Goal: Task Accomplishment & Management: Manage account settings

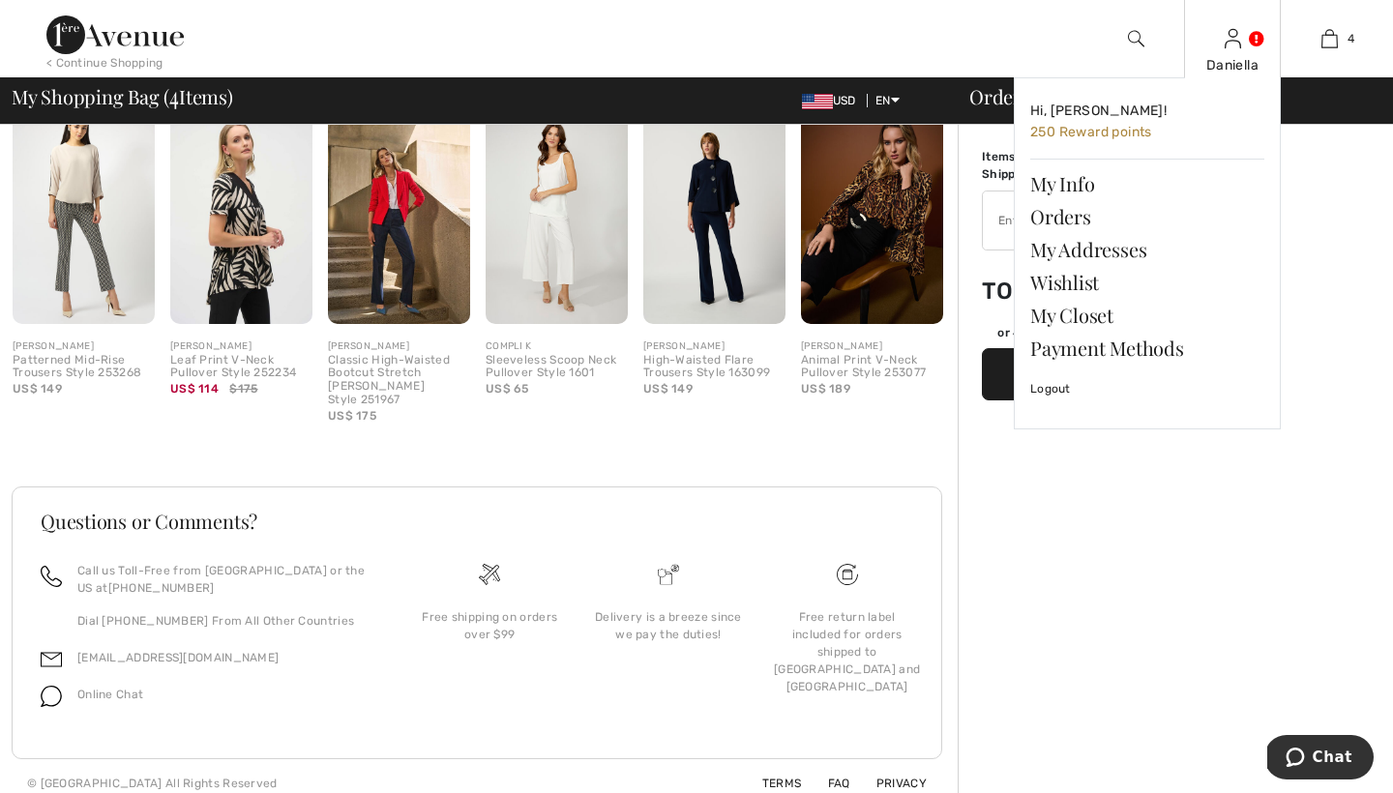
scroll to position [1311, 0]
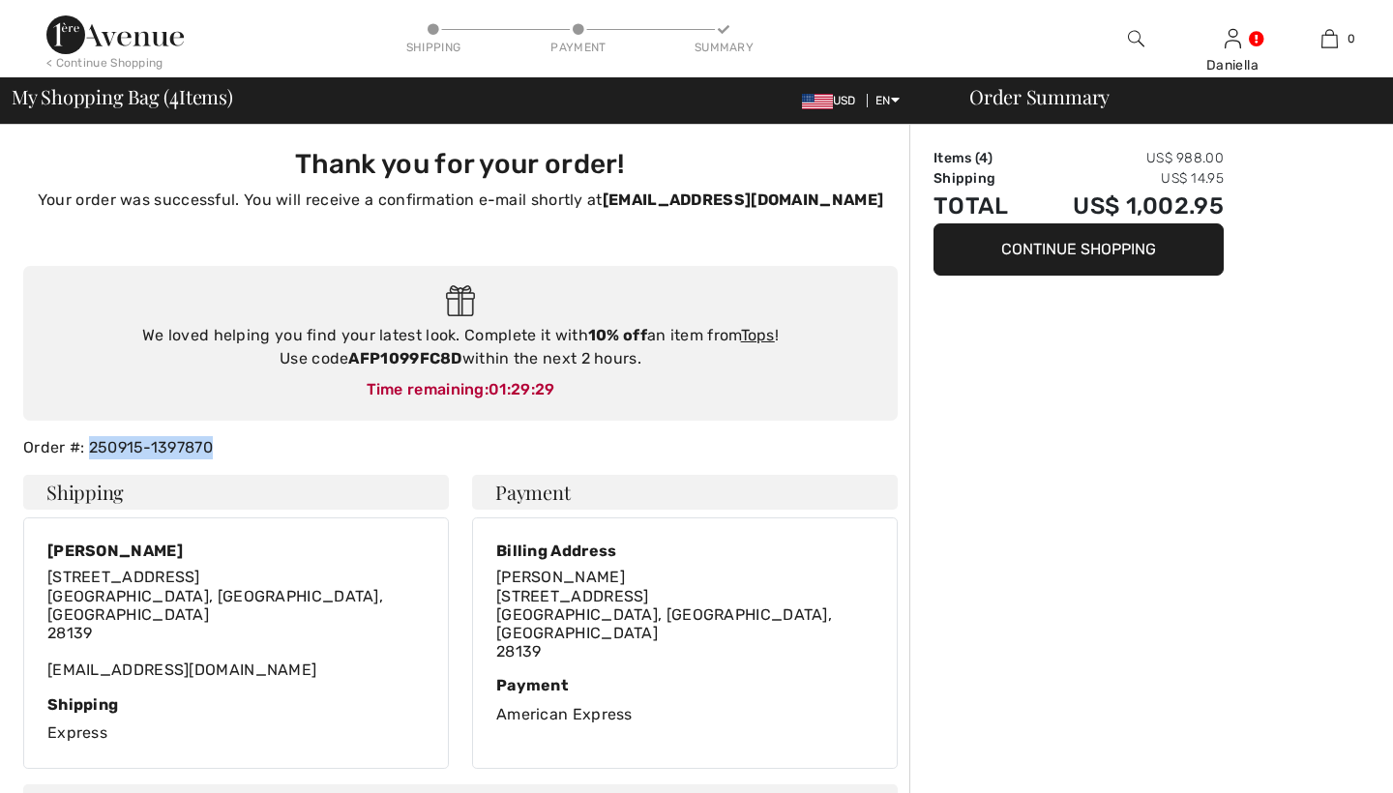
drag, startPoint x: 212, startPoint y: 446, endPoint x: 89, endPoint y: 450, distance: 122.9
click at [89, 450] on div "Order #: 250915-1397870" at bounding box center [461, 447] width 898 height 23
copy div "250915-1397870"
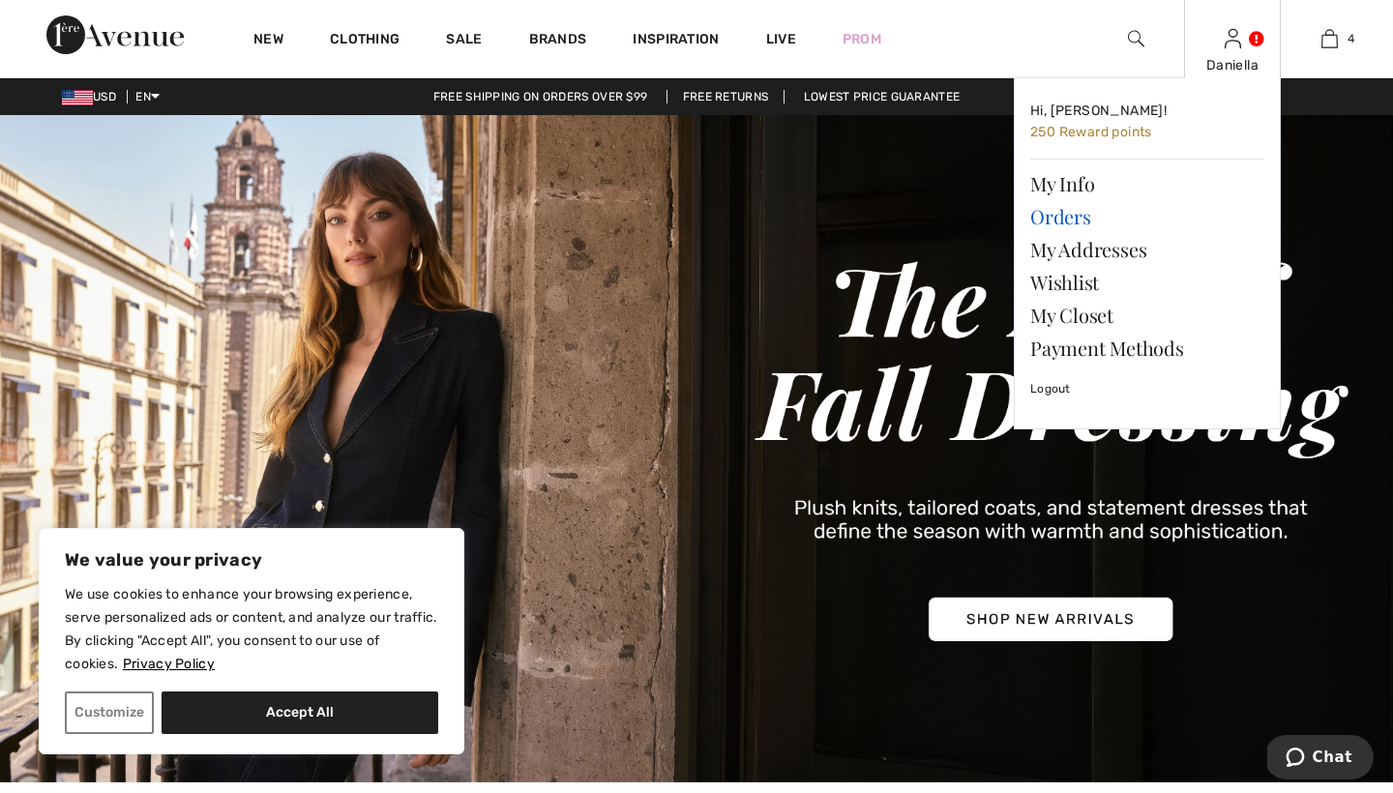
click at [1067, 216] on link "Orders" at bounding box center [1147, 216] width 234 height 33
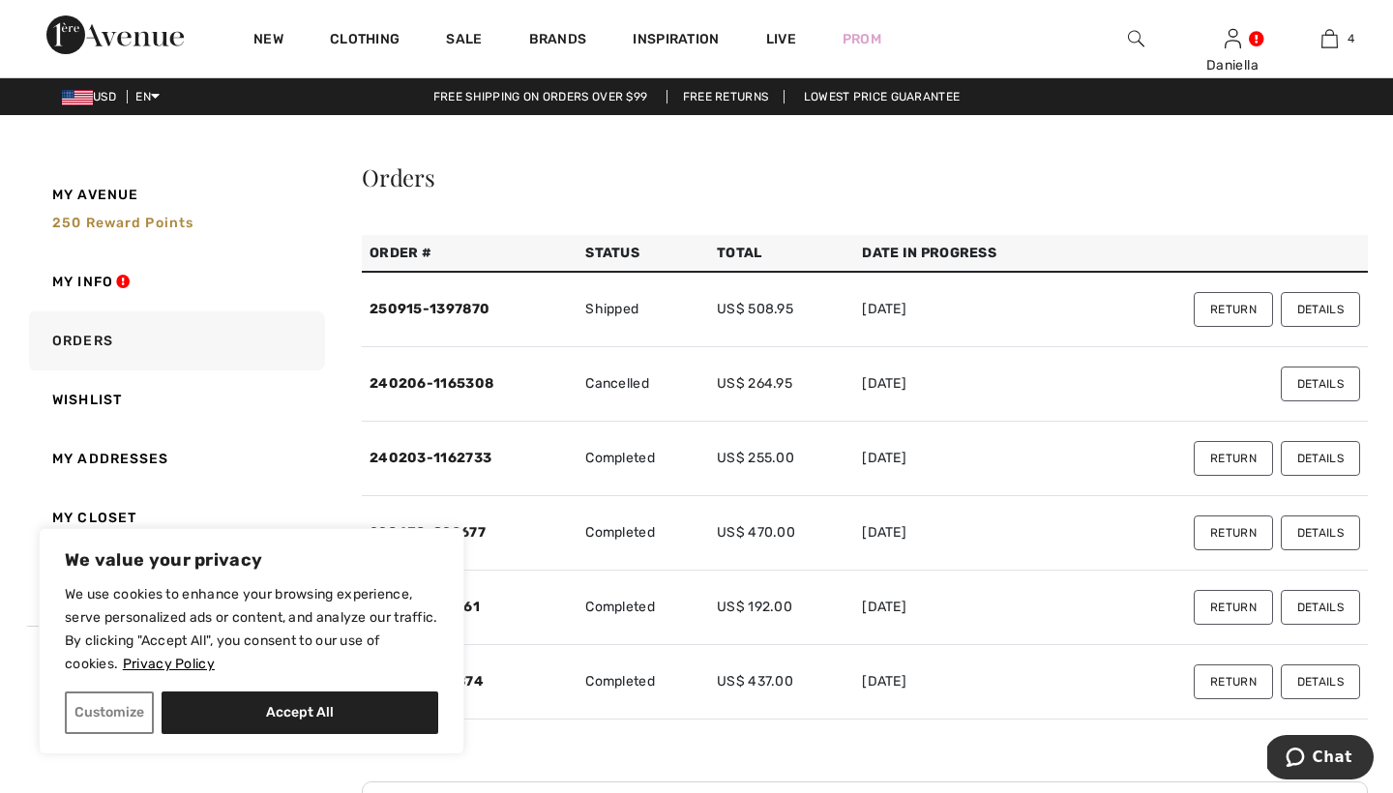
click at [1221, 322] on button "Return" at bounding box center [1233, 309] width 79 height 35
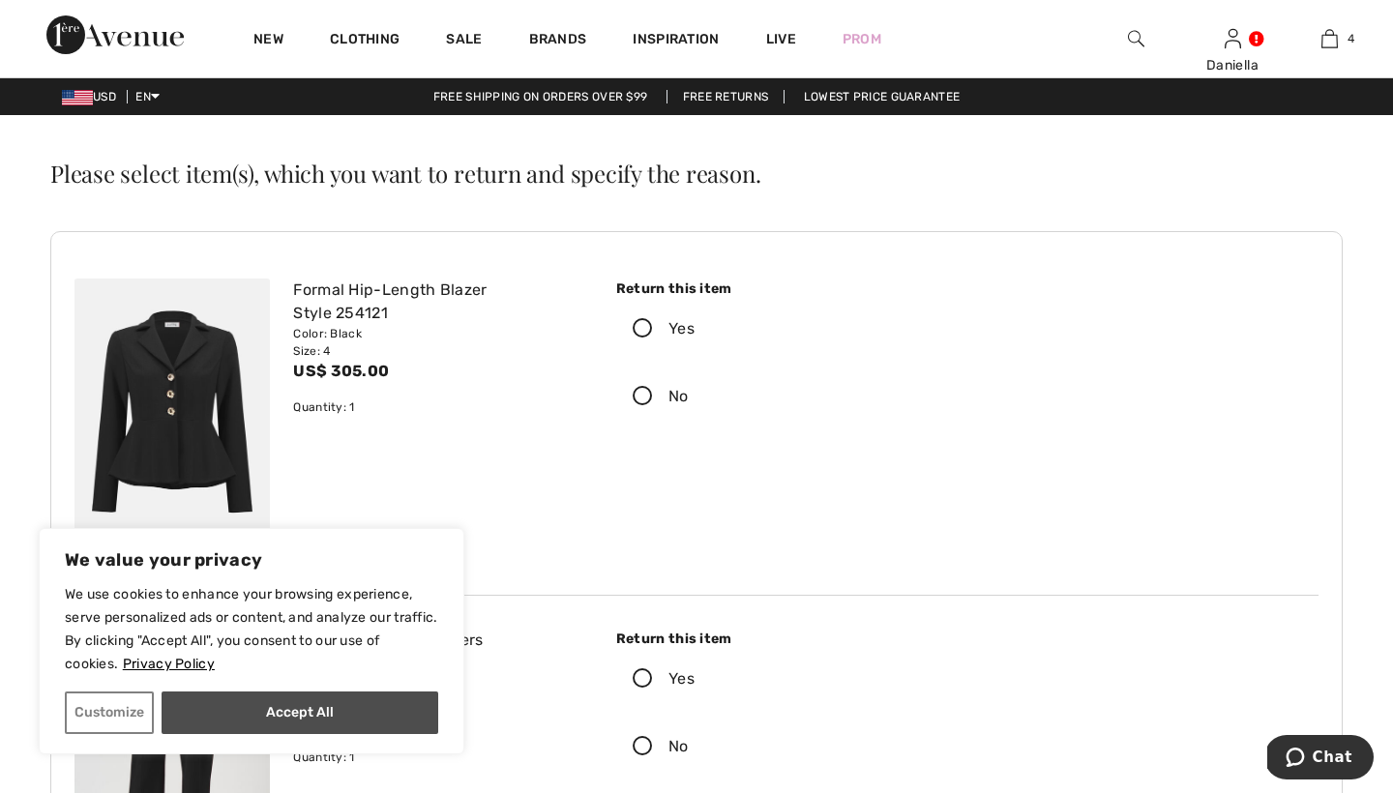
click at [311, 723] on button "Accept All" at bounding box center [300, 713] width 277 height 43
checkbox input "true"
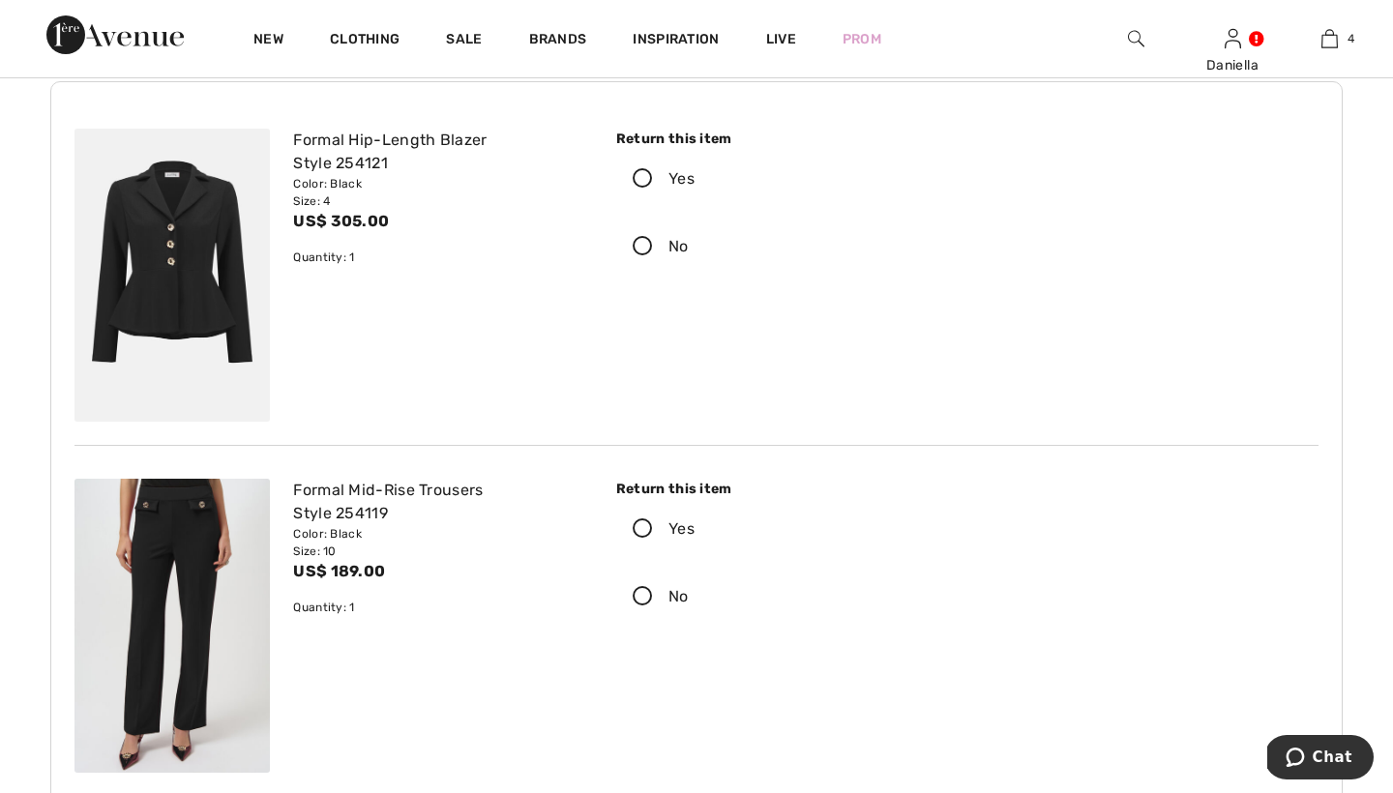
scroll to position [151, 0]
click at [627, 525] on icon at bounding box center [642, 529] width 51 height 20
click at [695, 525] on input "Yes" at bounding box center [701, 528] width 13 height 58
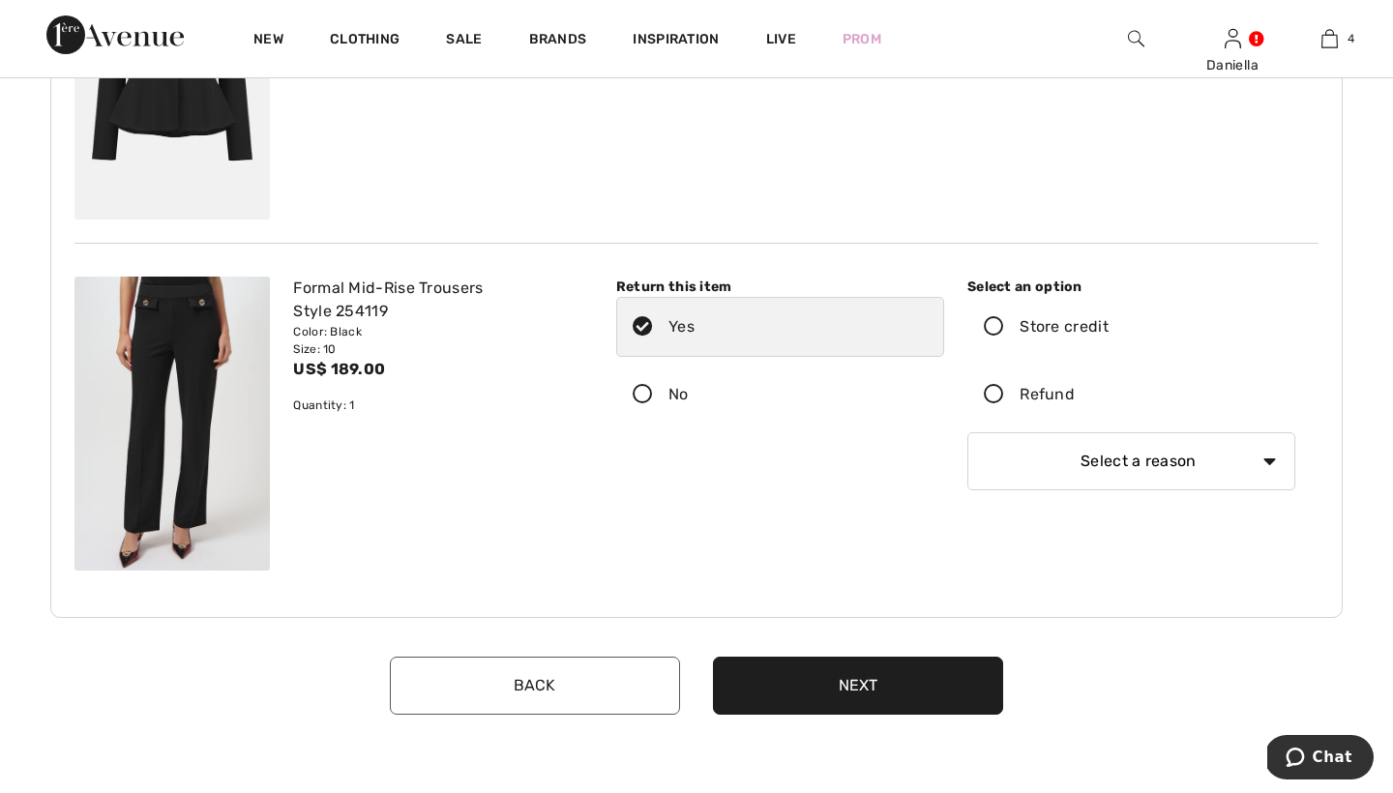
scroll to position [355, 0]
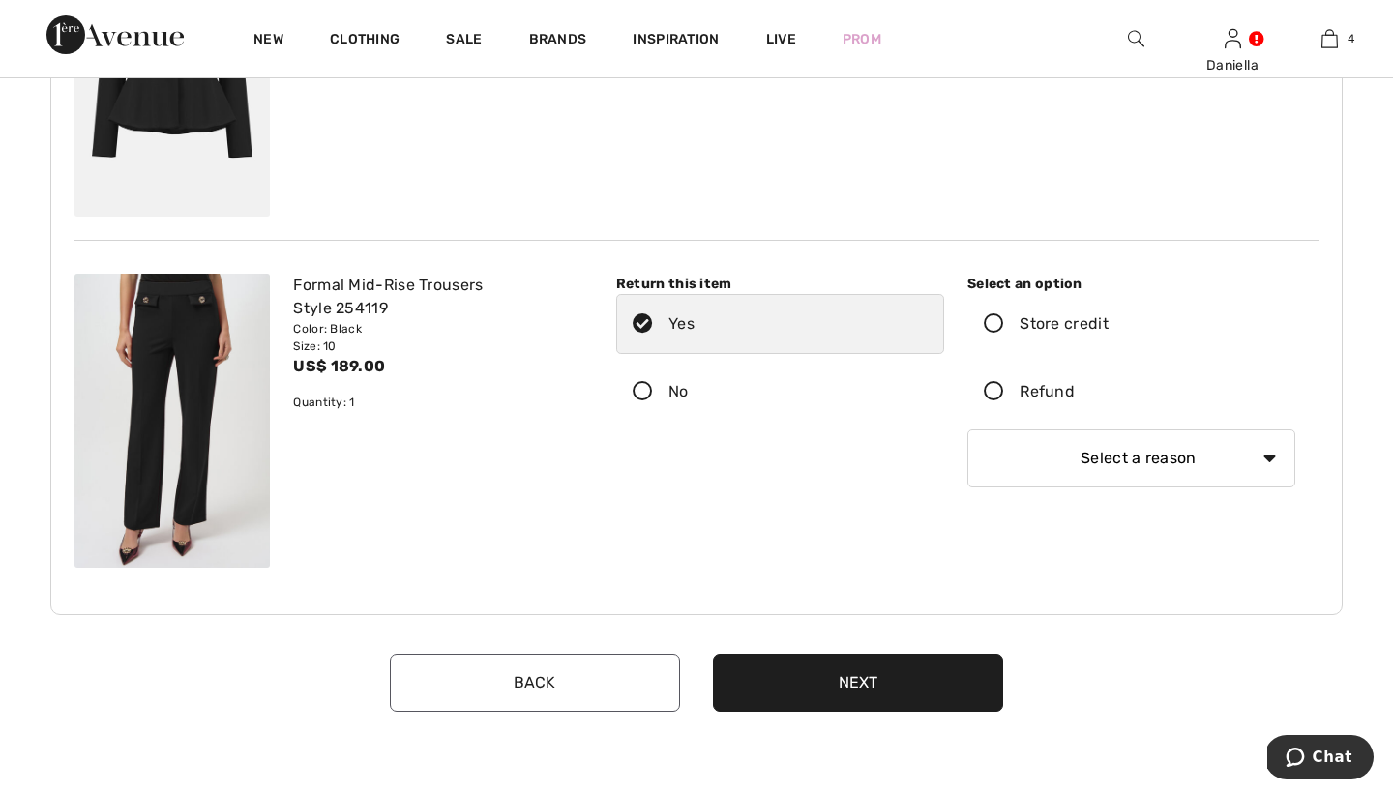
click at [994, 392] on icon at bounding box center [993, 392] width 51 height 20
click at [1075, 392] on input "Refund" at bounding box center [1081, 392] width 13 height 58
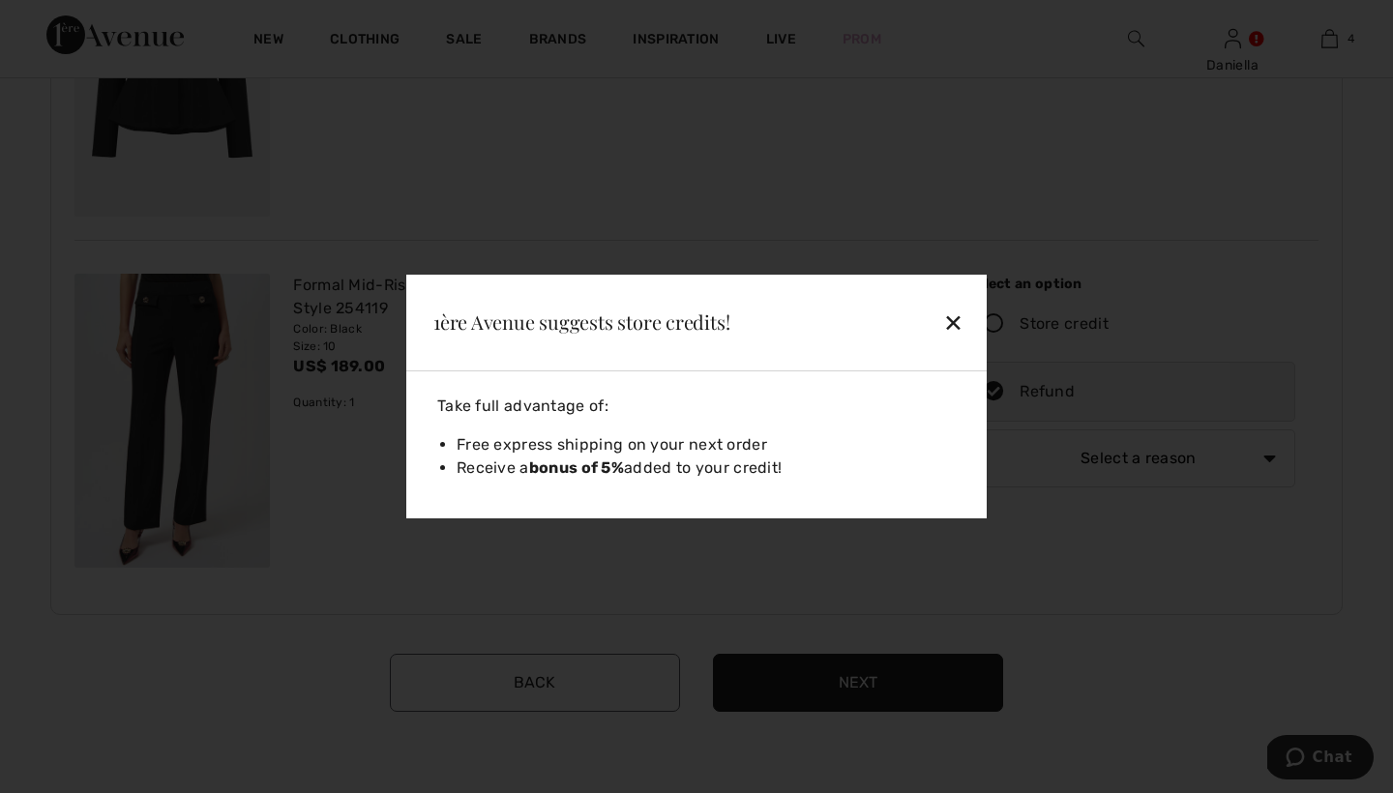
click at [958, 330] on div "✕" at bounding box center [908, 322] width 126 height 41
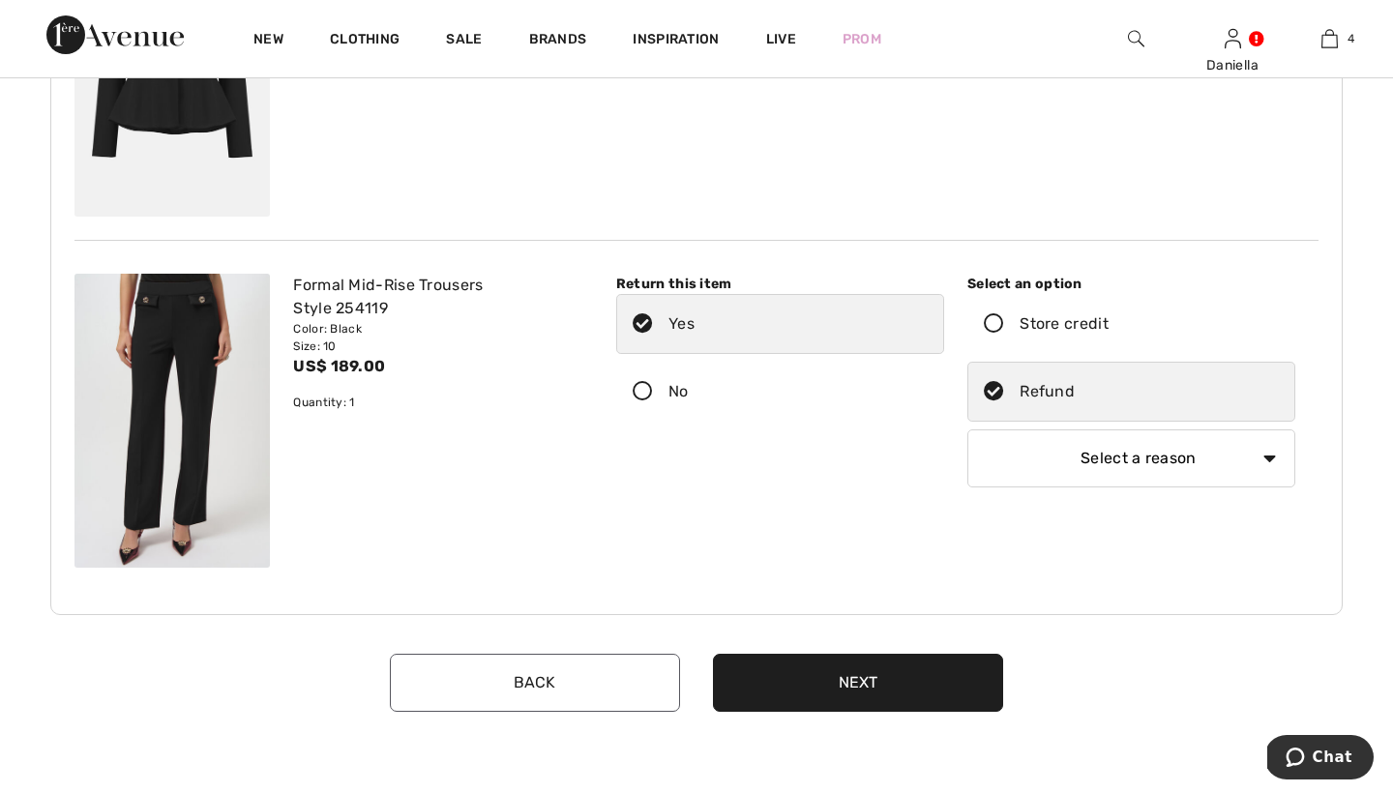
select select "6"
click at [860, 701] on button "Next" at bounding box center [858, 683] width 290 height 58
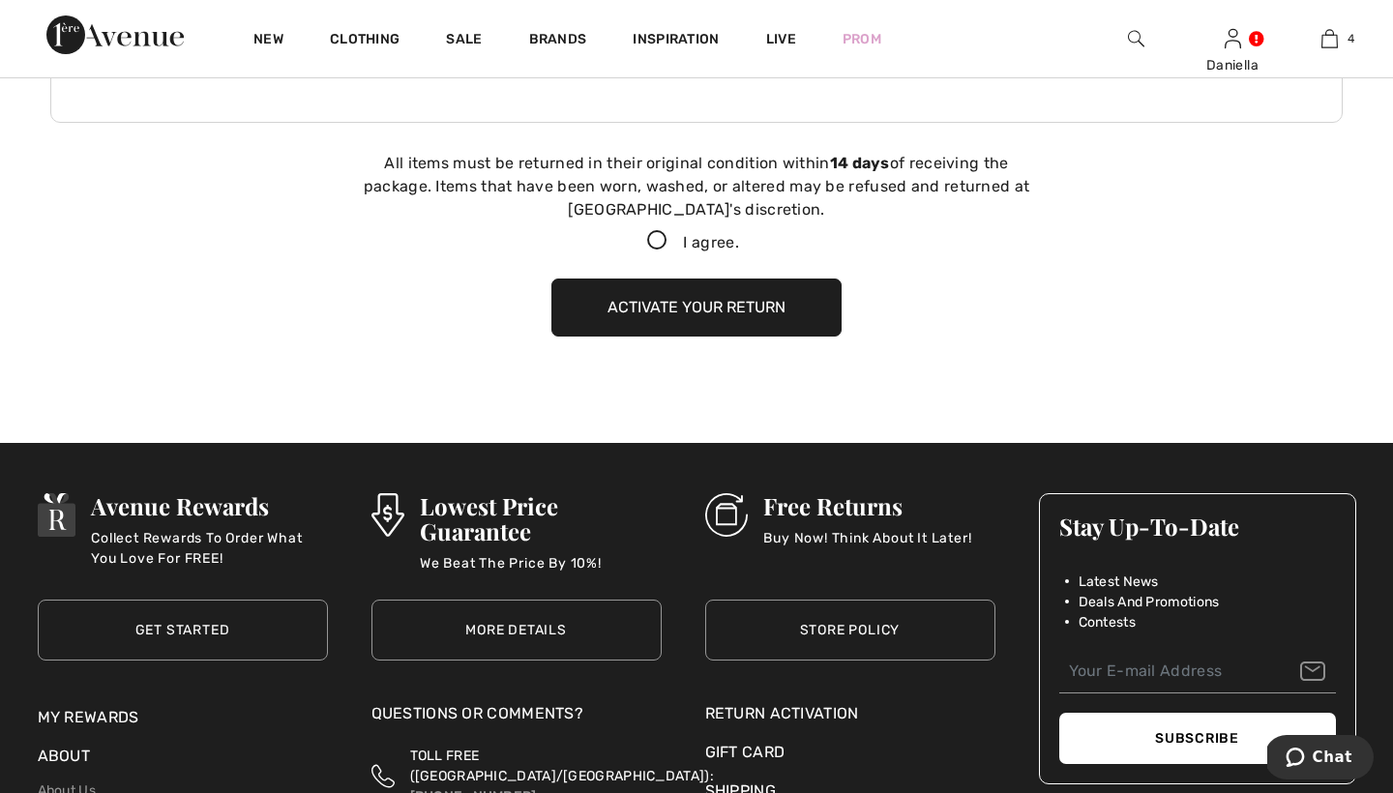
scroll to position [882, 0]
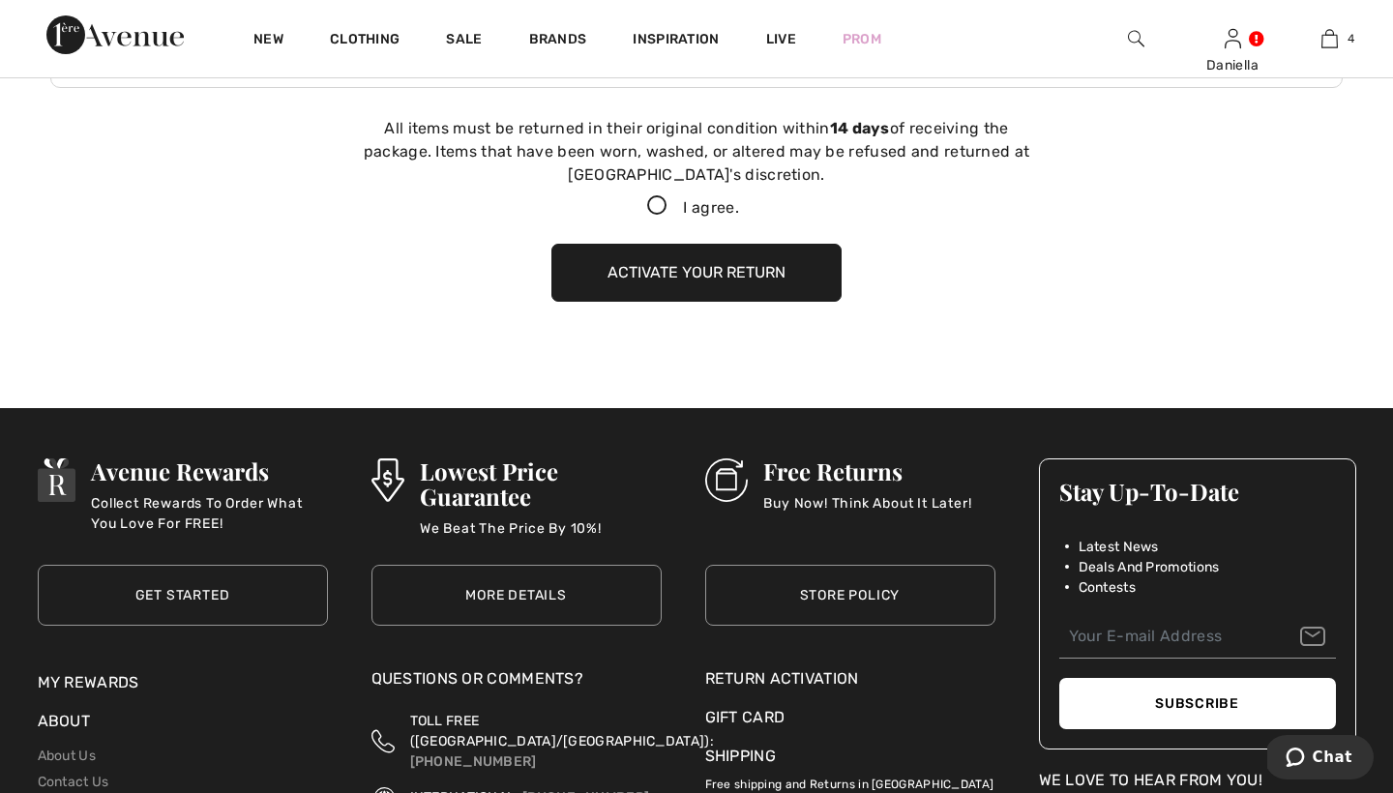
click at [654, 203] on icon at bounding box center [657, 206] width 51 height 20
click at [739, 203] on input "I agree." at bounding box center [745, 206] width 13 height 13
checkbox input "true"
click at [666, 273] on button "Activate your return" at bounding box center [696, 273] width 290 height 58
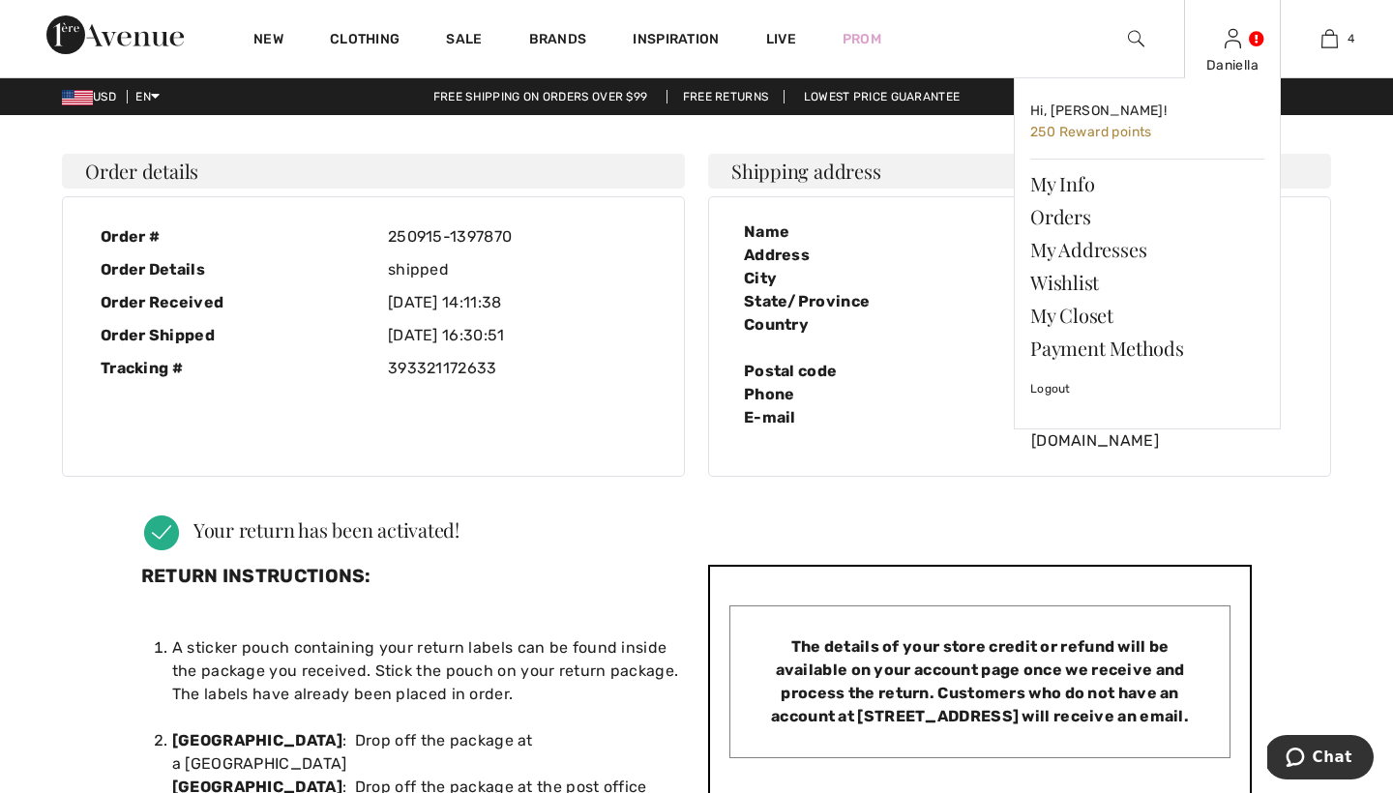
scroll to position [0, 0]
